Goal: Communication & Community: Answer question/provide support

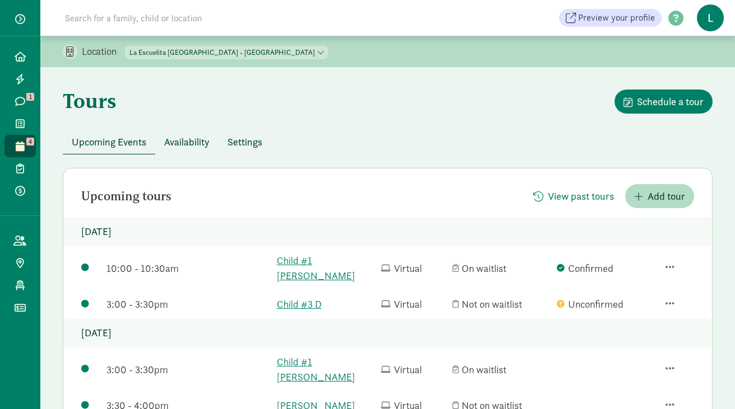
scroll to position [490, 0]
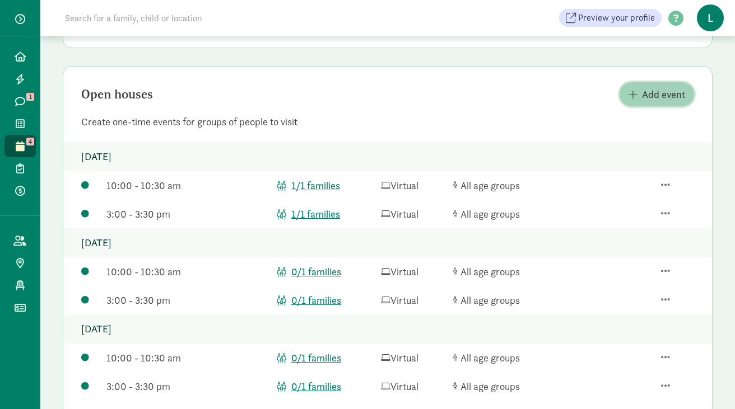
click at [646, 87] on span "Add event" at bounding box center [663, 94] width 43 height 15
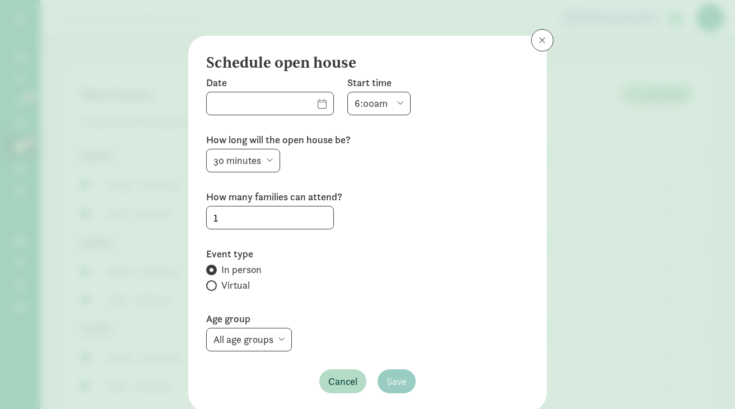
click at [207, 281] on label "Virtual" at bounding box center [367, 285] width 323 height 13
click at [207, 282] on input "Virtual" at bounding box center [209, 285] width 7 height 7
radio input "true"
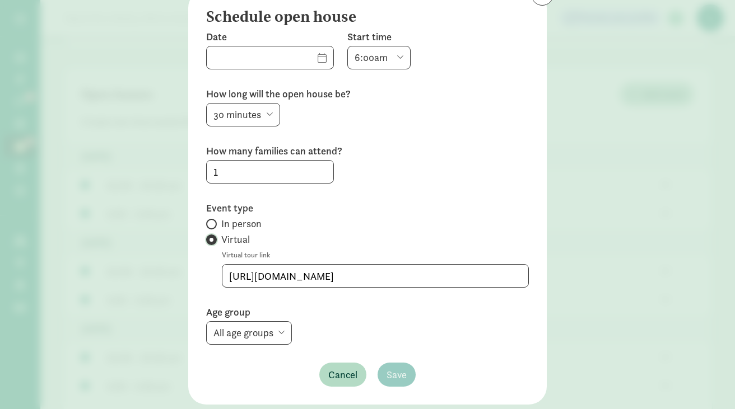
scroll to position [49, 0]
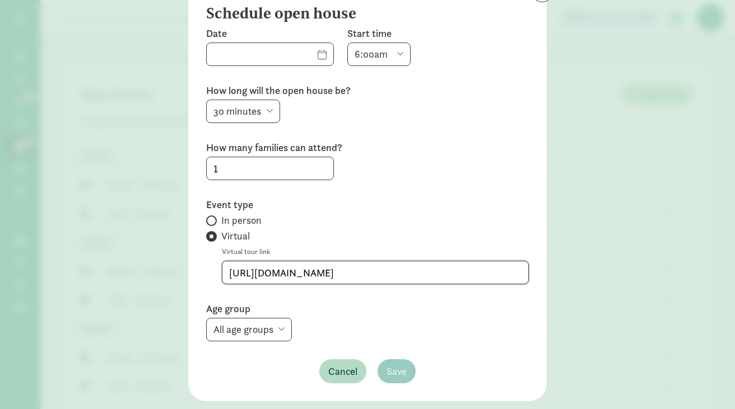
drag, startPoint x: 407, startPoint y: 272, endPoint x: 217, endPoint y: 268, distance: 189.9
click at [217, 268] on div "Date Start time 6:00am 6:30am 7:00am 7:30am 8:00am 8:30am 9:00am 9:30am 10:00am…" at bounding box center [367, 205] width 323 height 357
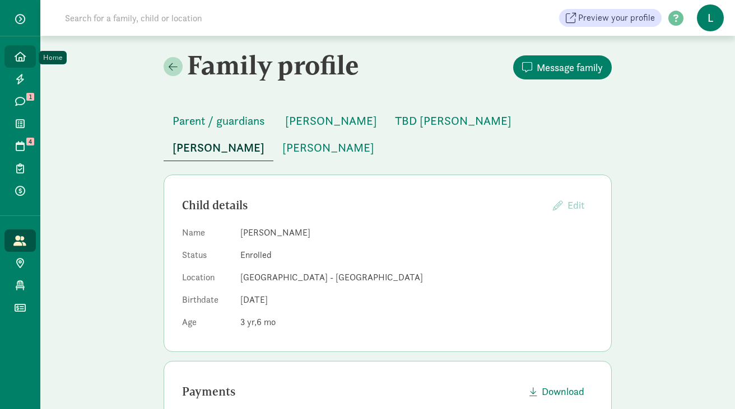
click at [15, 62] on link "Home" at bounding box center [19, 56] width 31 height 22
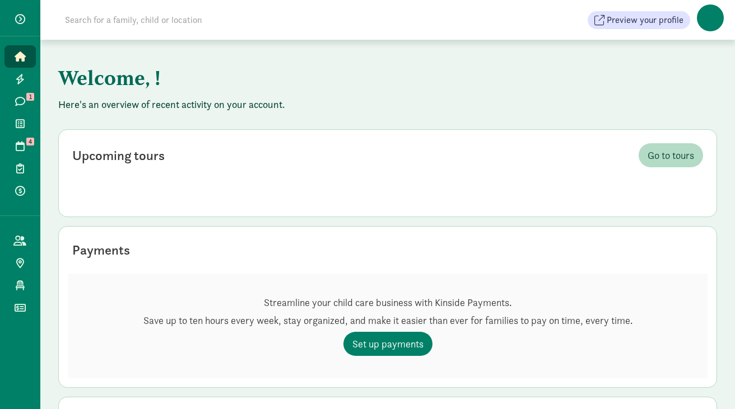
click at [97, 25] on input at bounding box center [215, 20] width 314 height 22
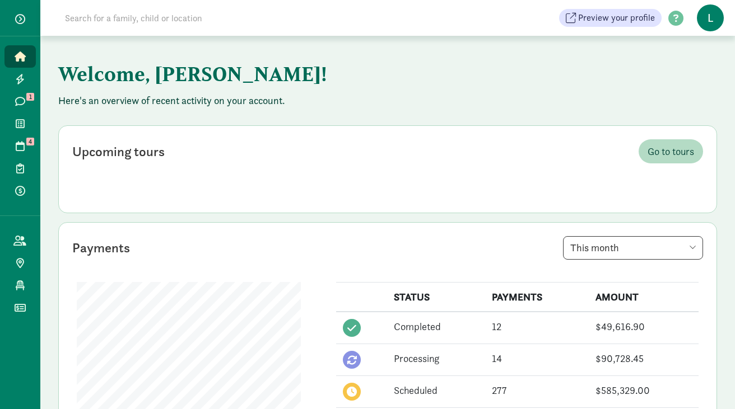
paste input "[PERSON_NAME]"
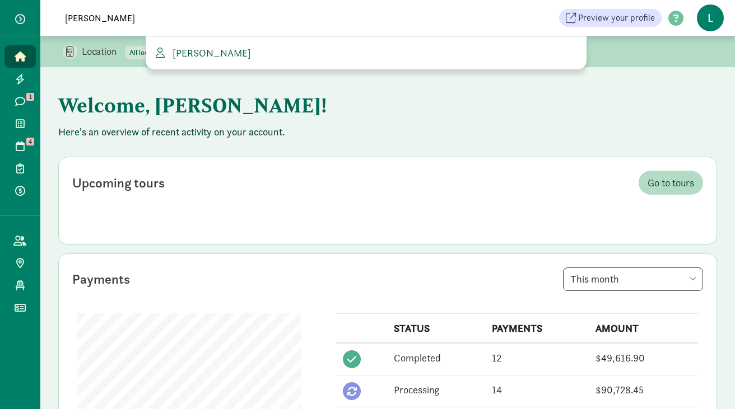
type input "[PERSON_NAME]"
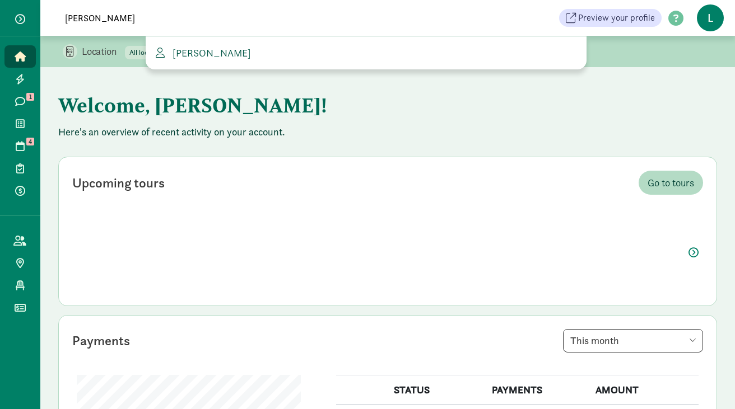
click at [205, 53] on span "[PERSON_NAME]" at bounding box center [209, 52] width 83 height 13
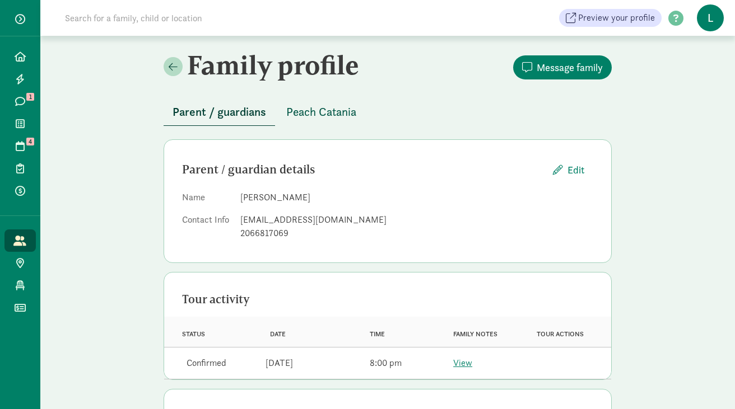
click at [342, 118] on span "Peach Catania" at bounding box center [321, 112] width 70 height 18
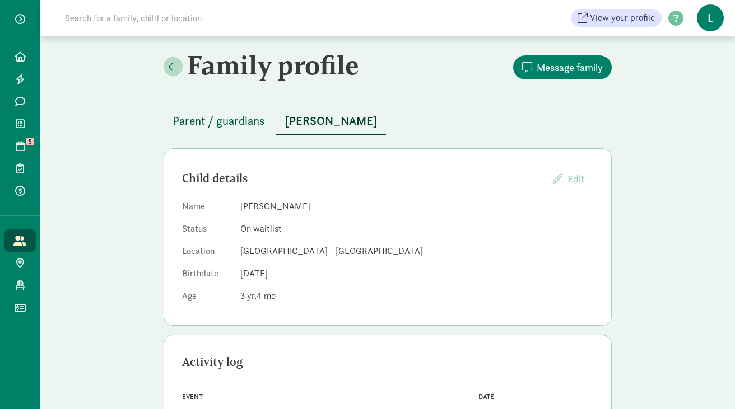
click at [251, 127] on span "Parent / guardians" at bounding box center [219, 121] width 92 height 18
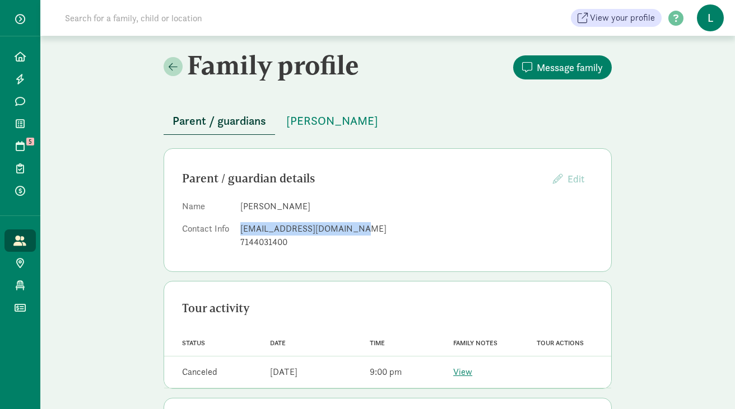
drag, startPoint x: 344, startPoint y: 230, endPoint x: 240, endPoint y: 232, distance: 104.2
click at [240, 232] on div "jessicaebarton4@gmail.com" at bounding box center [416, 228] width 353 height 13
copy div "jessicaebarton4@gmail.com"
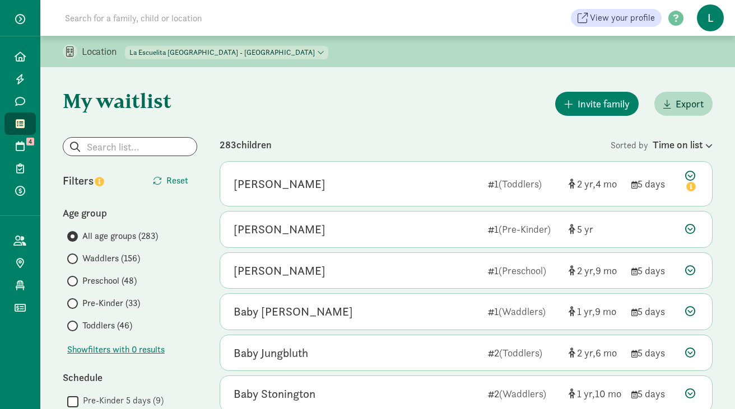
click at [270, 50] on select "La Escuelita Bilingual School - Columbia City La Escuelita Bilingual School - G…" at bounding box center [226, 52] width 203 height 13
select select "261531"
click at [125, 46] on select "La Escuelita Bilingual School - Columbia City La Escuelita Bilingual School - G…" at bounding box center [226, 52] width 203 height 13
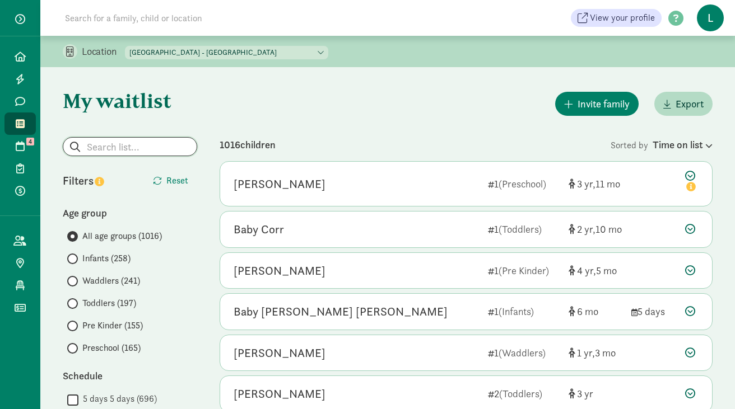
click at [110, 150] on input "search" at bounding box center [129, 147] width 133 height 18
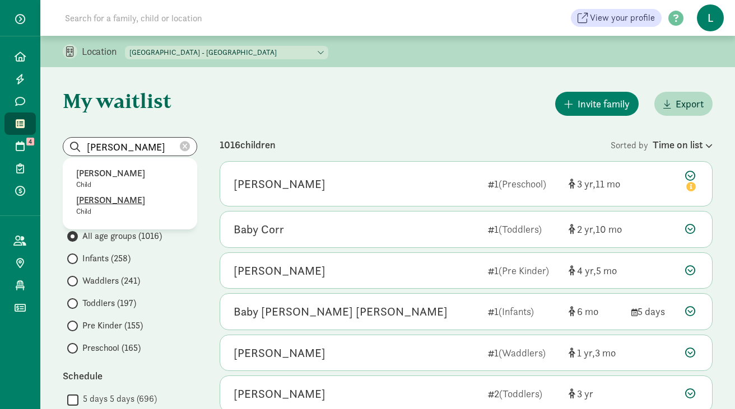
click at [103, 204] on p "Simon Barton" at bounding box center [130, 200] width 108 height 13
type input "Simon Barton"
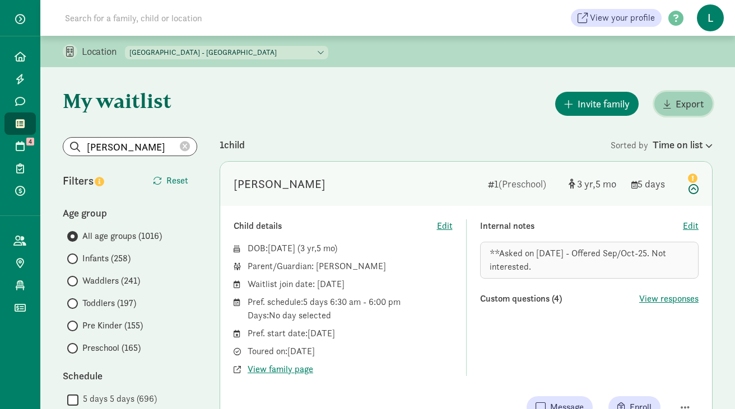
click at [678, 100] on span "Export" at bounding box center [689, 103] width 28 height 15
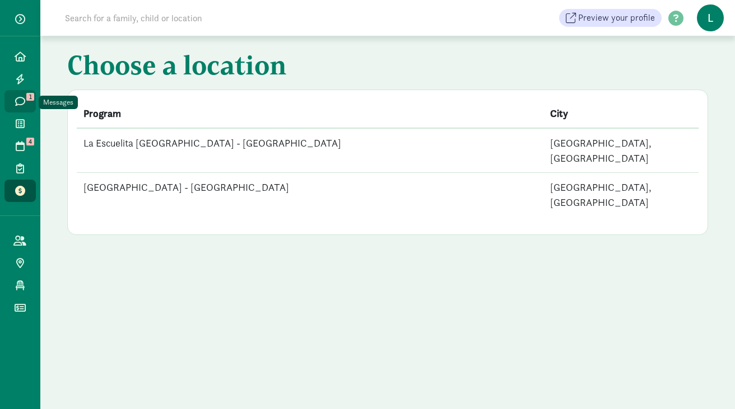
click at [24, 102] on icon at bounding box center [20, 101] width 10 height 10
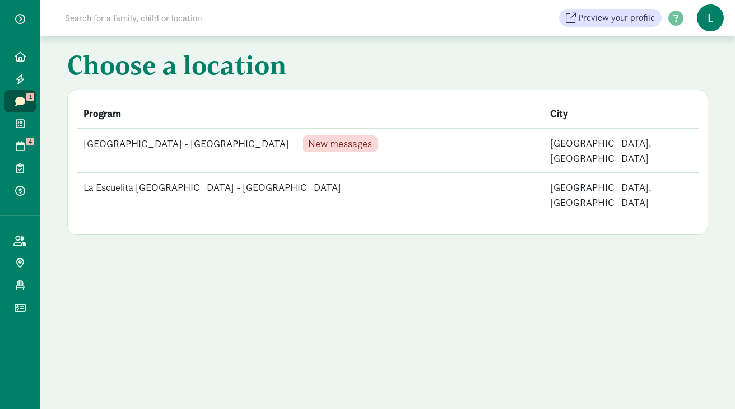
click at [170, 141] on td "La Escuelita [GEOGRAPHIC_DATA] - [GEOGRAPHIC_DATA] New messages" at bounding box center [310, 150] width 467 height 45
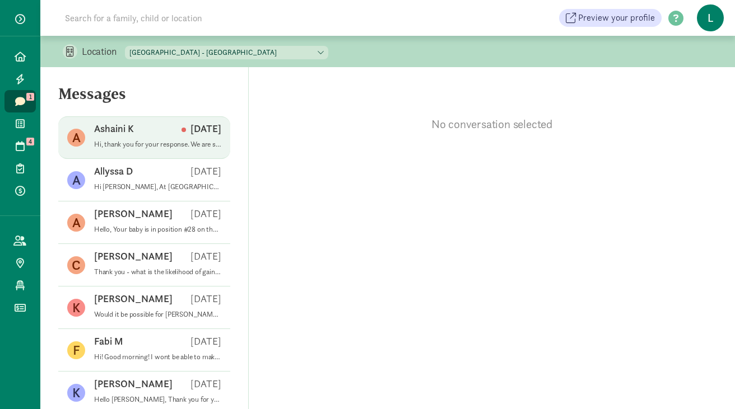
click at [151, 136] on div "Ashaini K [DATE]" at bounding box center [157, 131] width 127 height 18
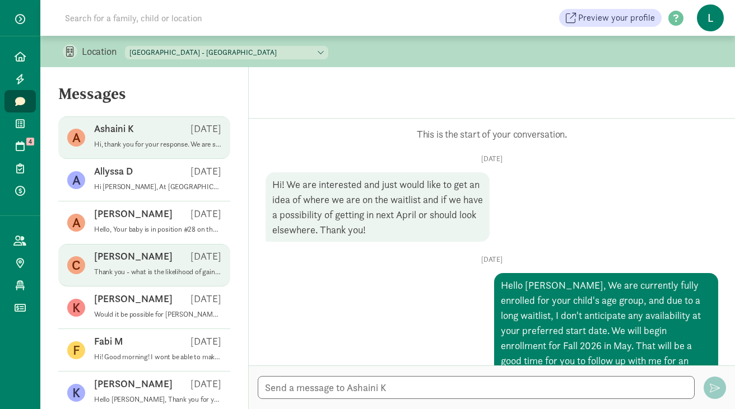
scroll to position [122, 0]
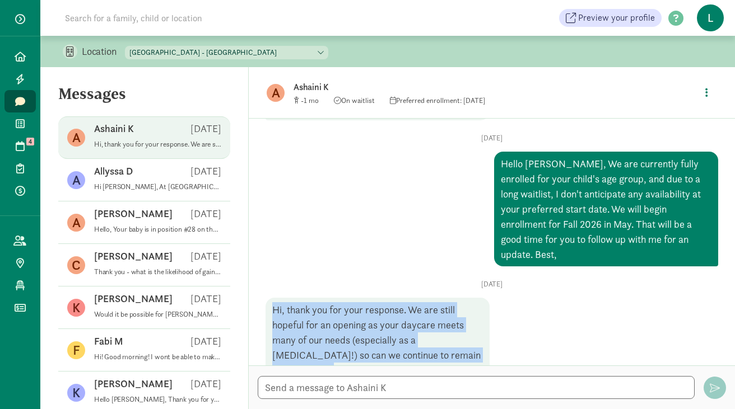
drag, startPoint x: 274, startPoint y: 295, endPoint x: 477, endPoint y: 340, distance: 207.8
click at [477, 340] on div "Hi, thank you for your response. We are still hopeful for an opening as your da…" at bounding box center [377, 340] width 224 height 85
copy div "Hi, thank you for your response. We are still hopeful for an opening as your da…"
